Goal: Check status

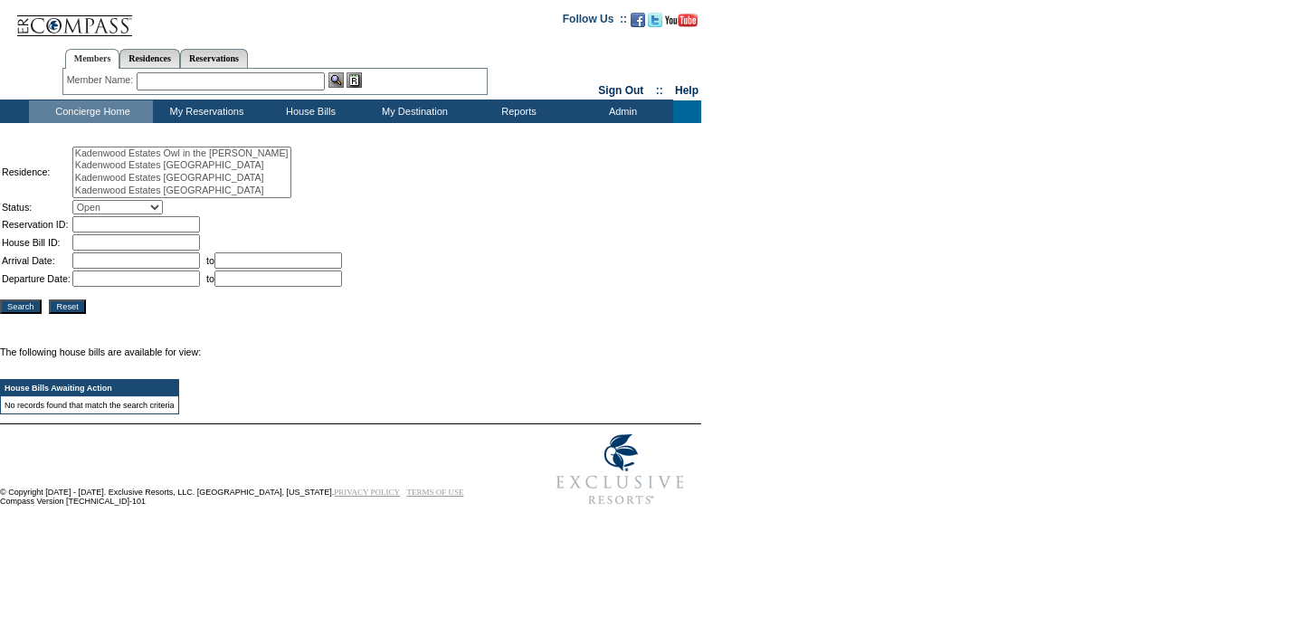
select select
click at [130, 246] on input "text" at bounding box center [136, 242] width 128 height 16
type input "258857"
click at [24, 313] on input "Search" at bounding box center [21, 307] width 42 height 14
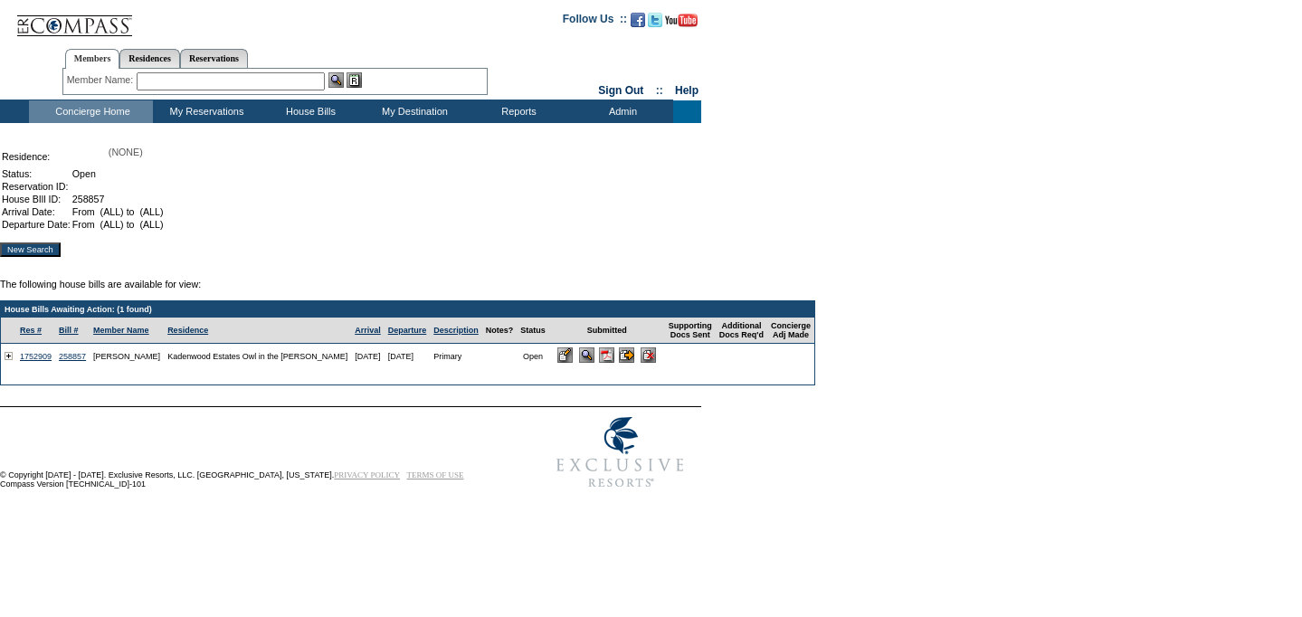
click at [573, 363] on input "image" at bounding box center [564, 355] width 15 height 15
